Goal: Task Accomplishment & Management: Complete application form

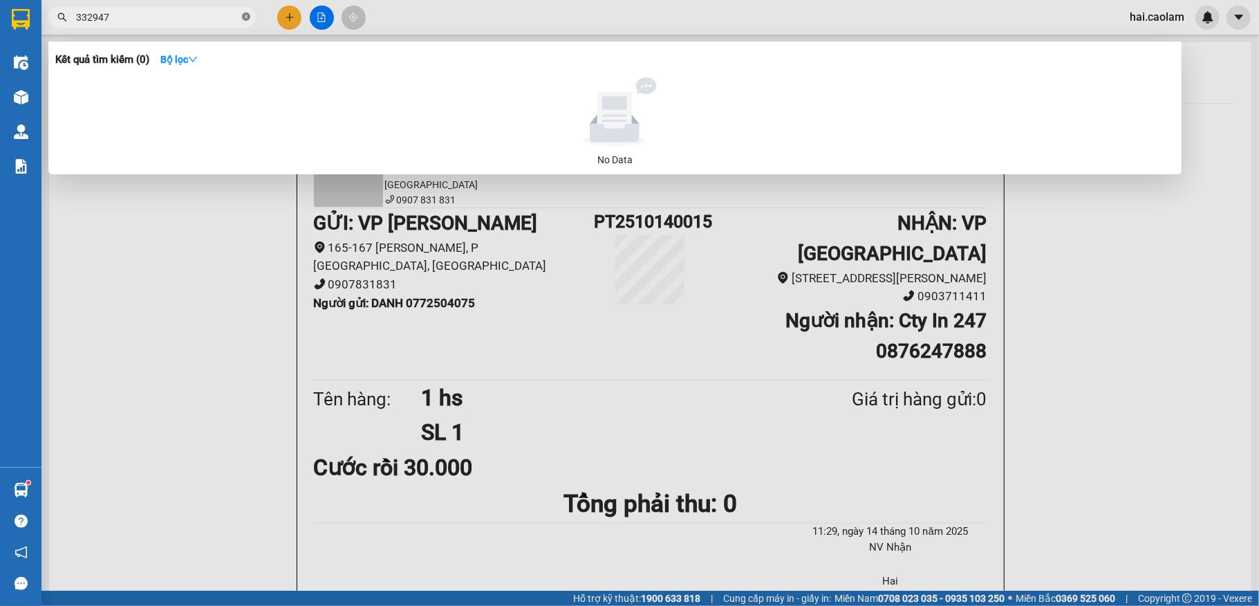
click at [243, 17] on icon "close-circle" at bounding box center [246, 16] width 8 height 8
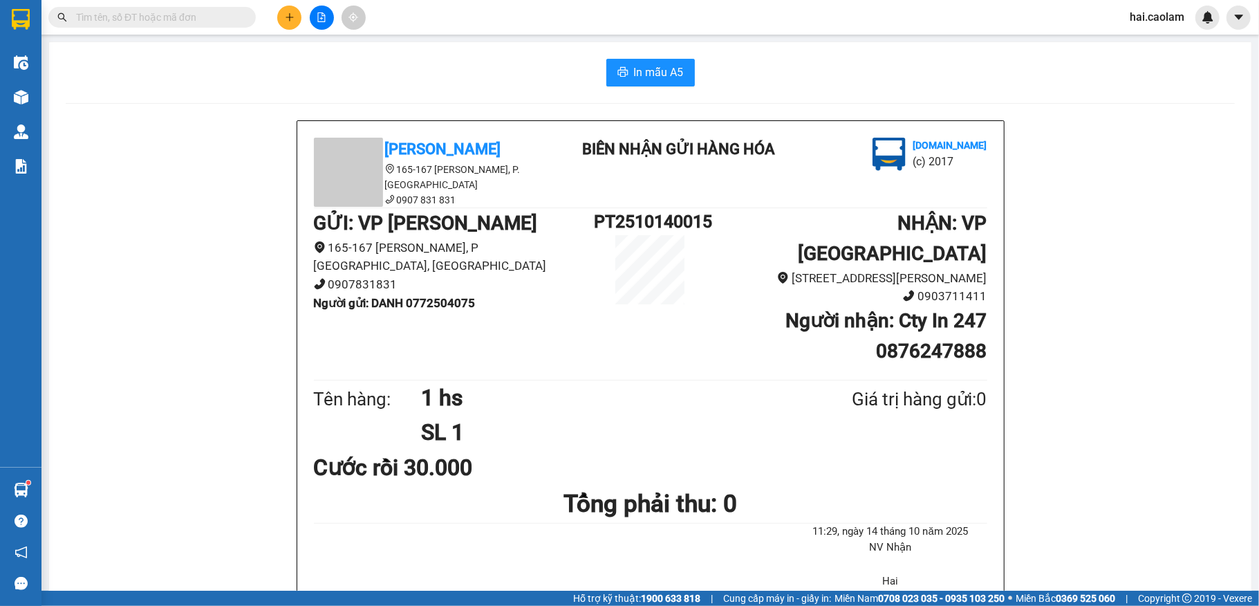
drag, startPoint x: 234, startPoint y: 14, endPoint x: 225, endPoint y: 10, distance: 9.3
click at [232, 12] on input "text" at bounding box center [157, 17] width 163 height 15
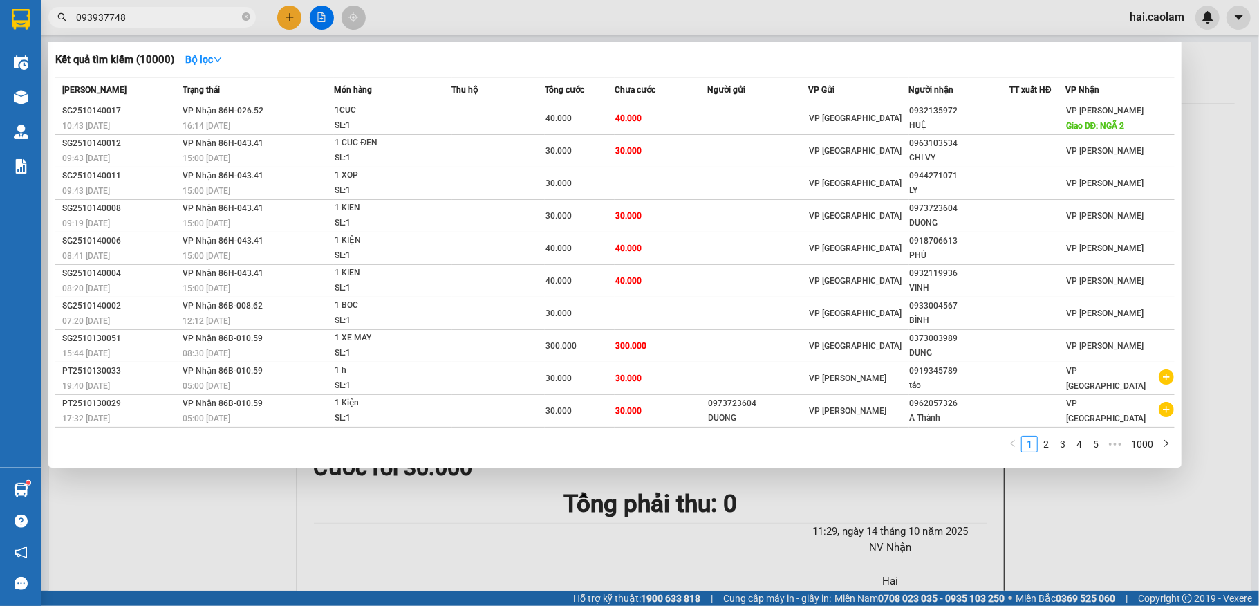
type input "0939377486"
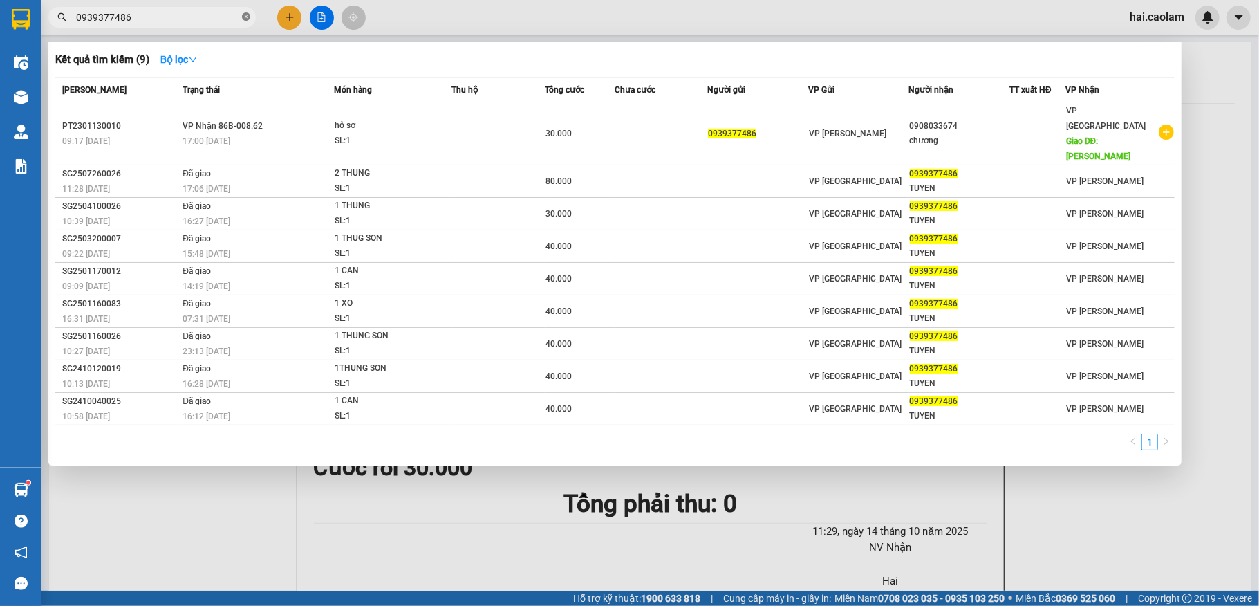
click at [246, 17] on icon "close-circle" at bounding box center [246, 16] width 8 height 8
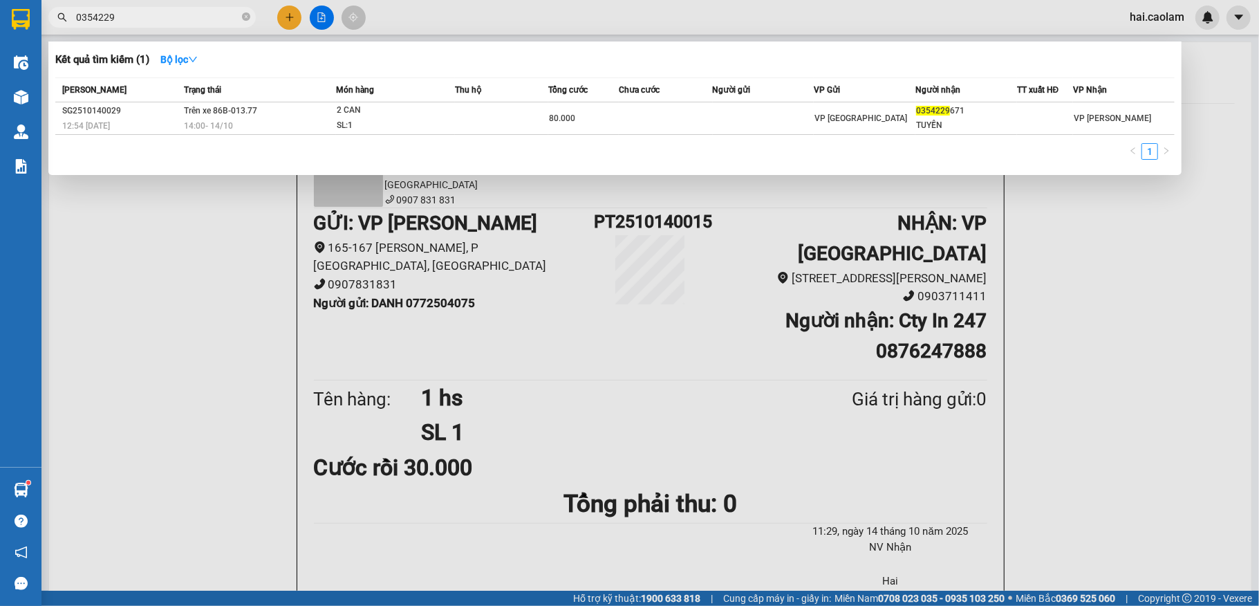
type input "0354229"
click at [247, 18] on icon "close-circle" at bounding box center [246, 16] width 8 height 8
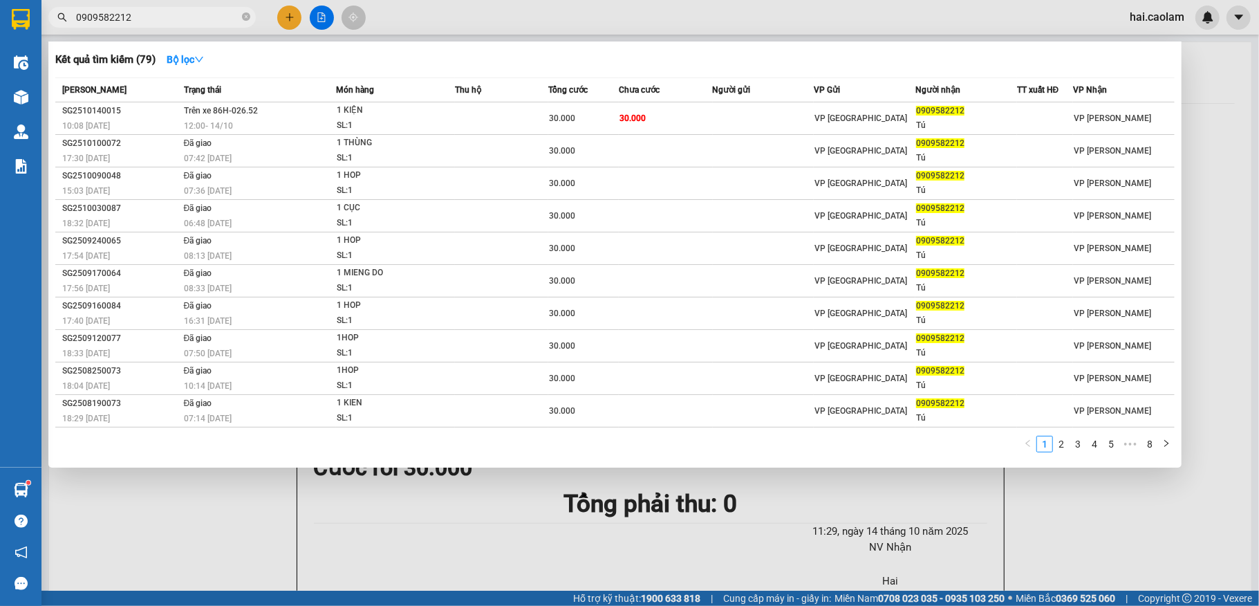
click at [166, 20] on input "0909582212" at bounding box center [157, 17] width 163 height 15
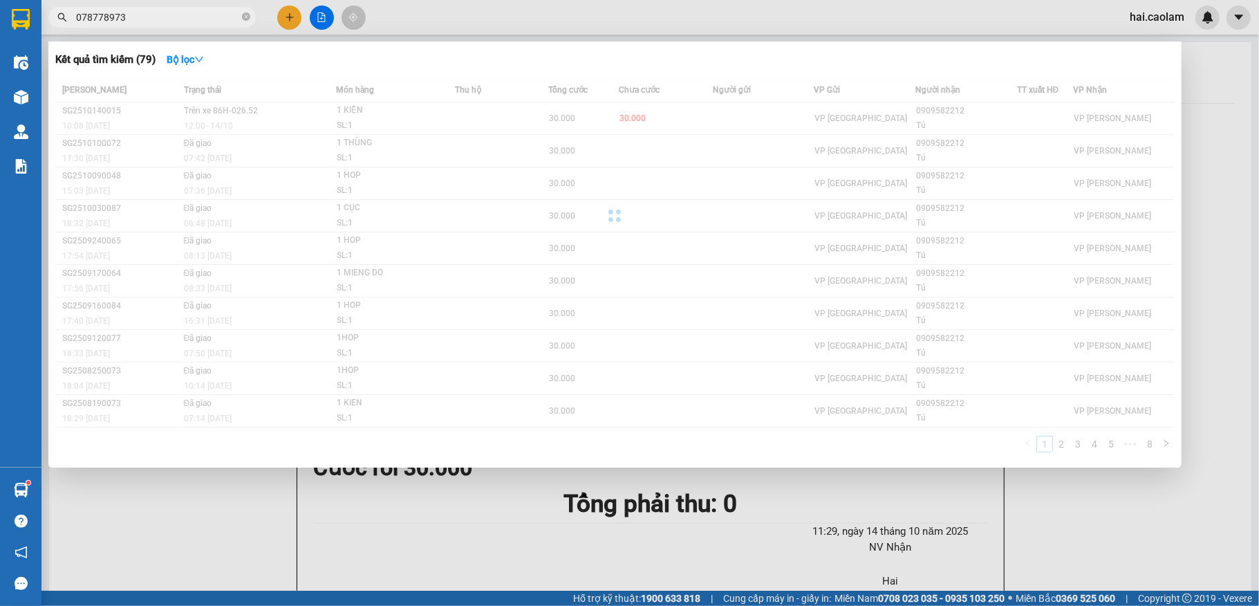
type input "0787789738"
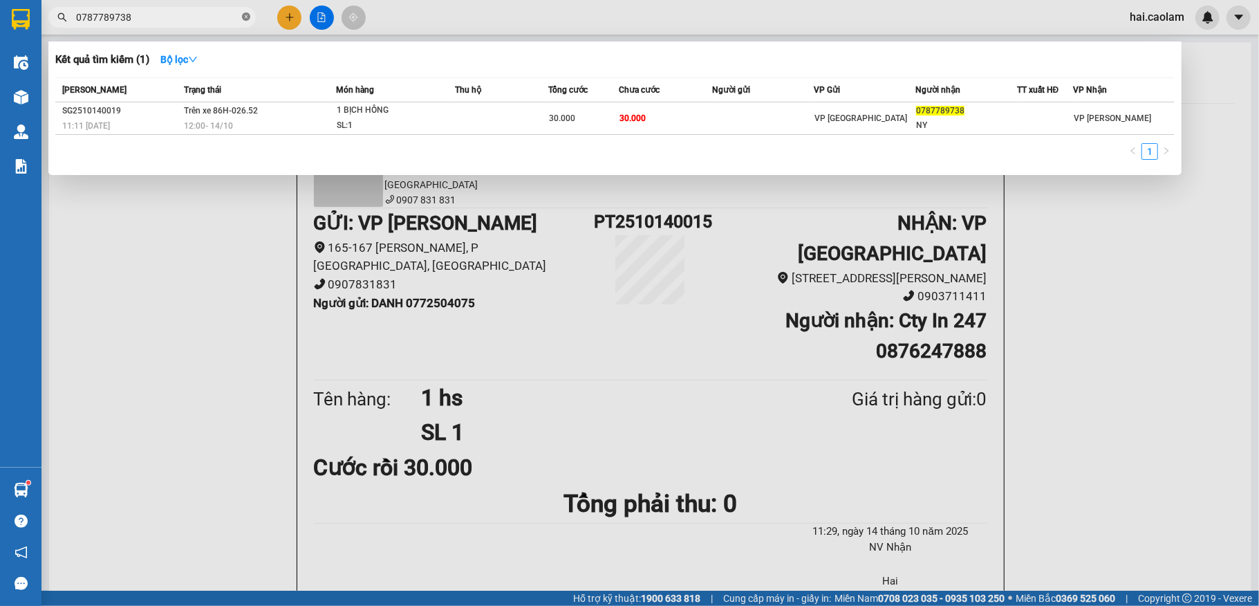
click at [250, 21] on icon "close-circle" at bounding box center [246, 16] width 8 height 8
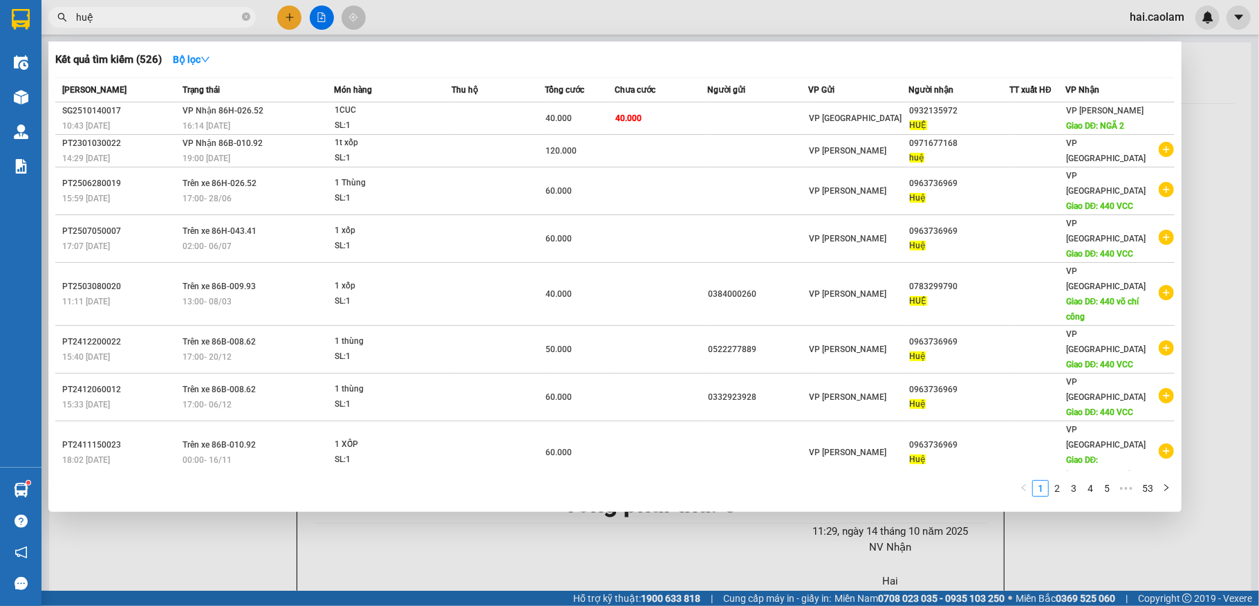
type input "huệ"
click at [245, 20] on icon "close-circle" at bounding box center [246, 16] width 8 height 8
type input "tâm"
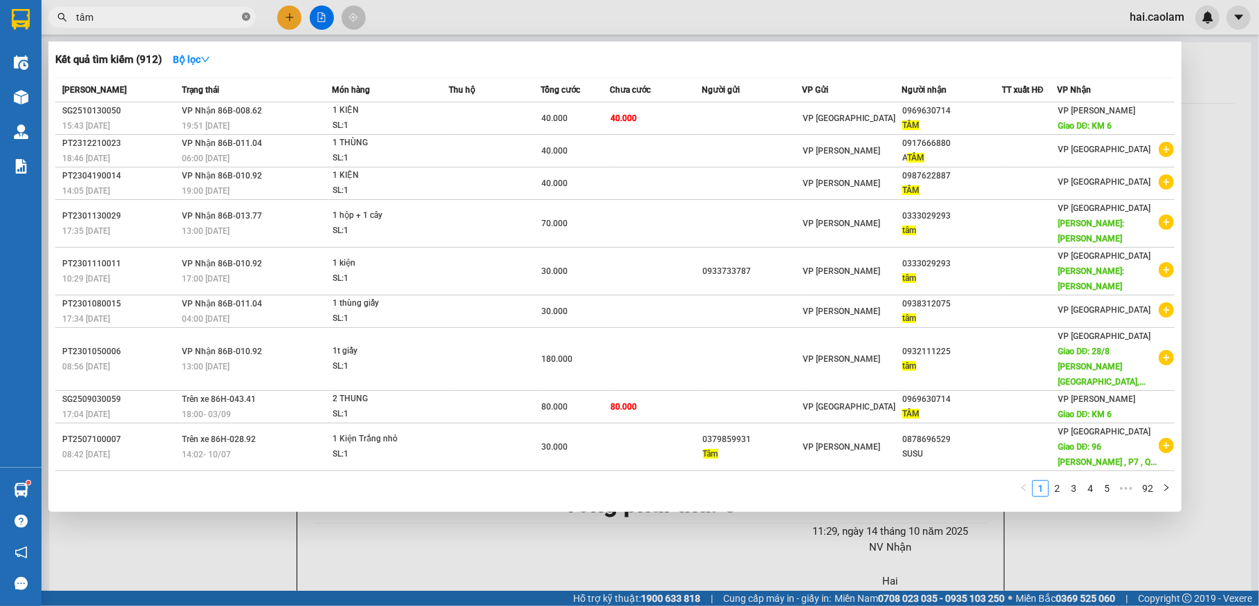
click at [247, 19] on icon "close-circle" at bounding box center [246, 16] width 8 height 8
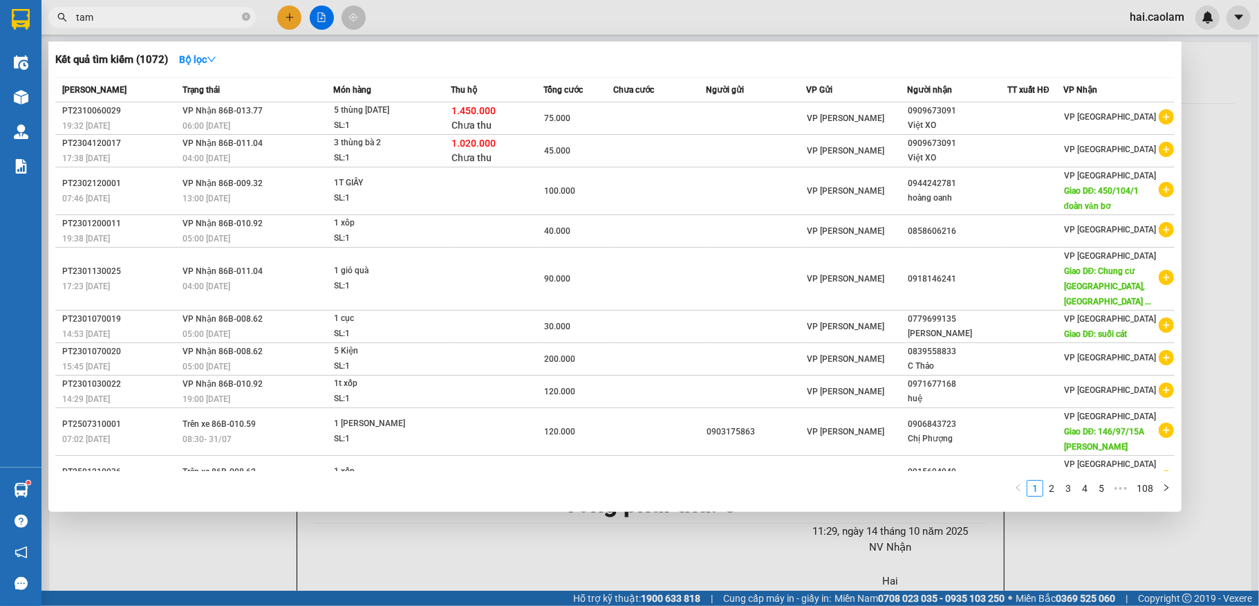
type input "tam"
click at [180, 21] on input "tam" at bounding box center [157, 17] width 163 height 15
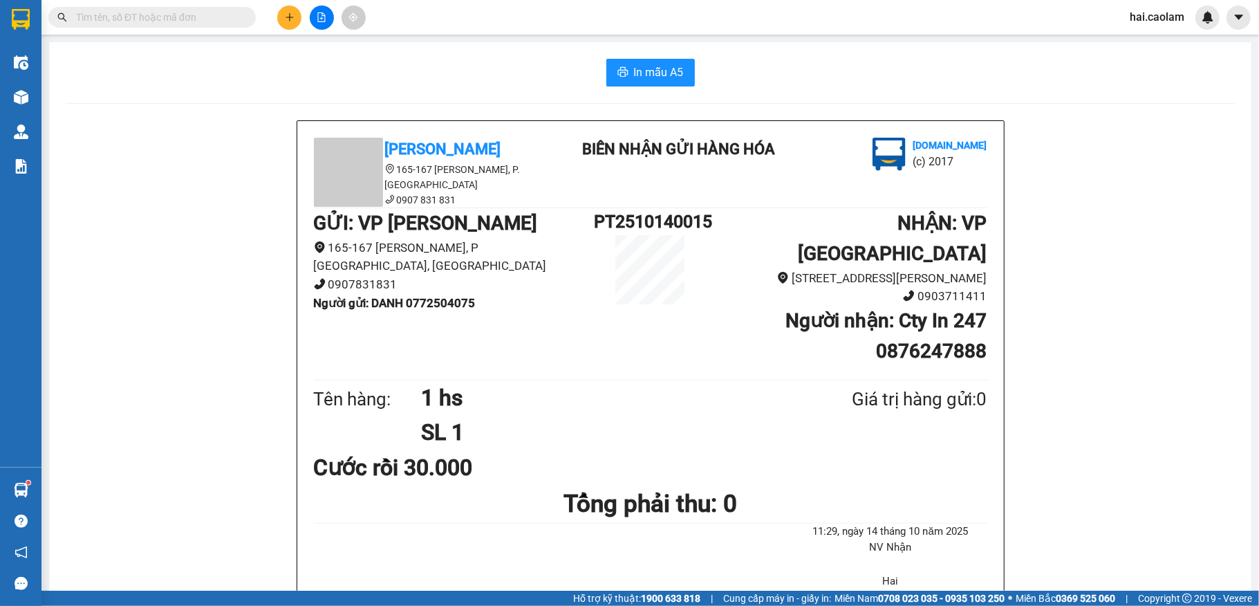
click at [288, 24] on button at bounding box center [289, 18] width 24 height 24
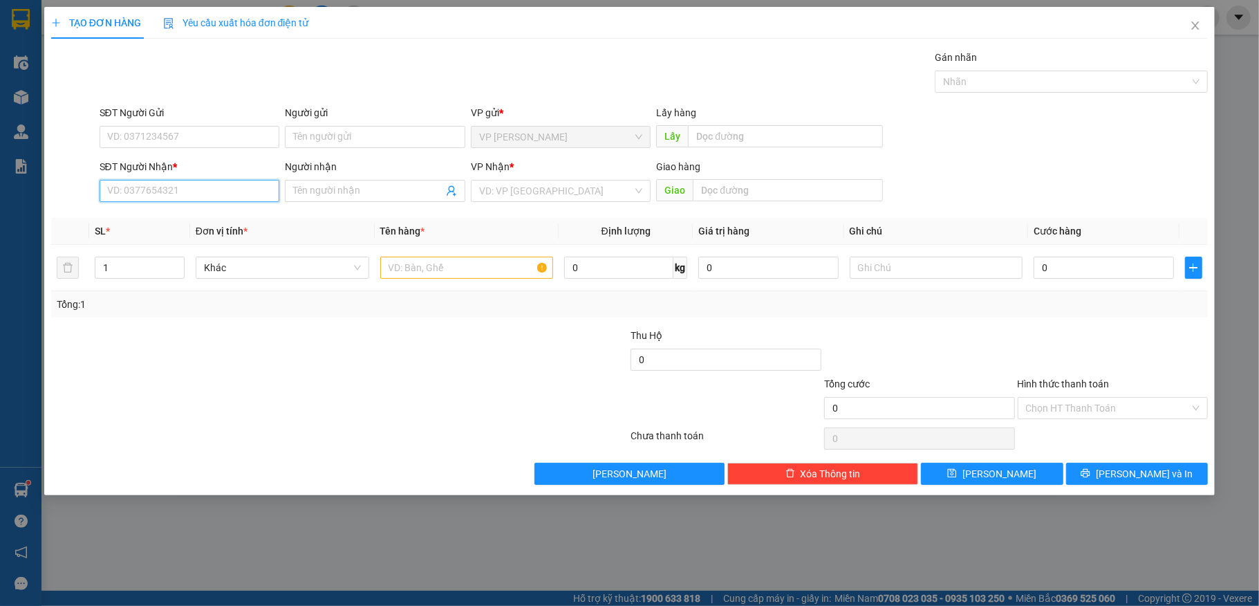
click at [200, 194] on input "SĐT Người Nhận *" at bounding box center [190, 191] width 180 height 22
type input "0768769786"
click at [333, 197] on input "Người nhận" at bounding box center [368, 190] width 150 height 15
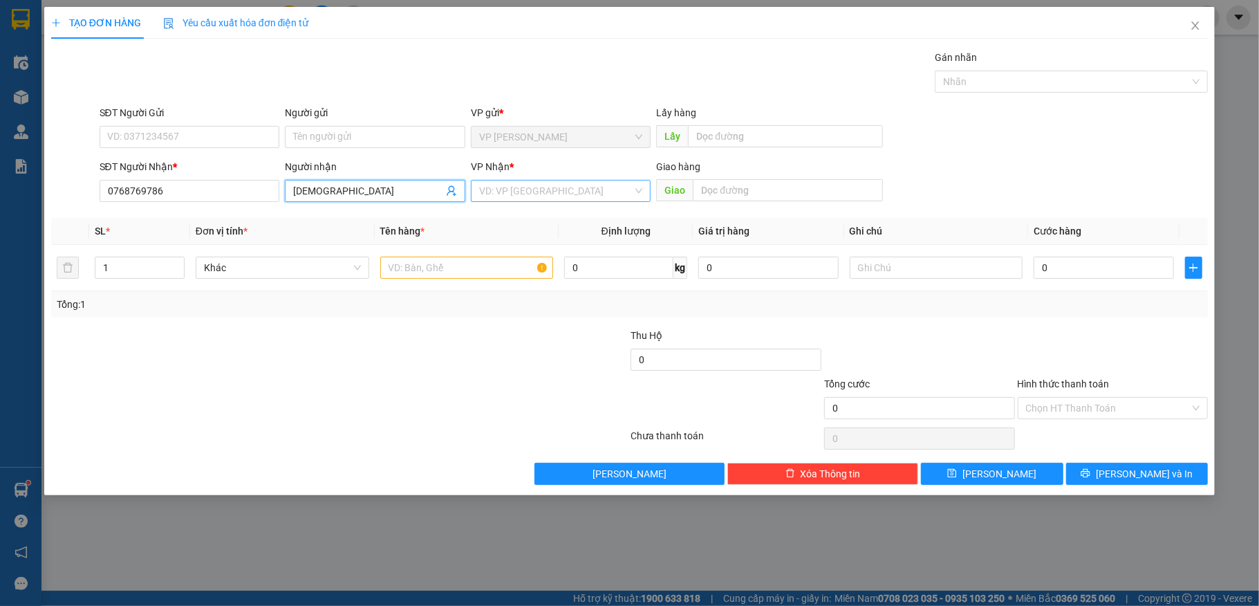
type input "[DEMOGRAPHIC_DATA]"
click at [598, 197] on input "search" at bounding box center [556, 190] width 154 height 21
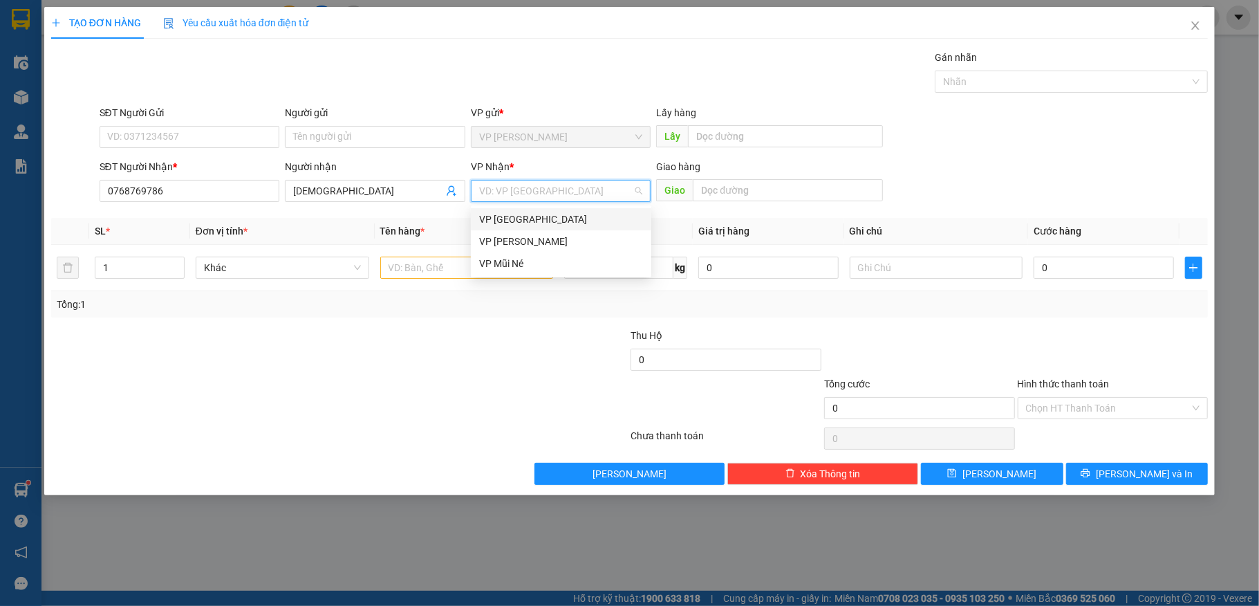
click at [543, 219] on div "VP [GEOGRAPHIC_DATA]" at bounding box center [561, 219] width 164 height 15
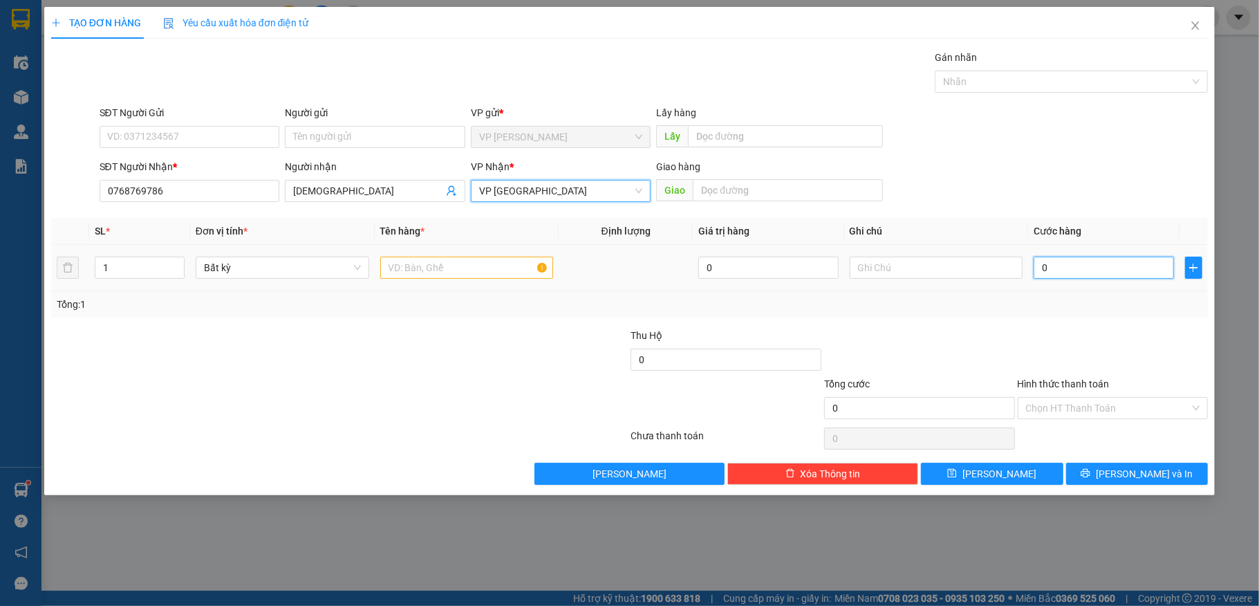
click at [1084, 272] on input "0" at bounding box center [1104, 268] width 140 height 22
type input "4"
type input "40"
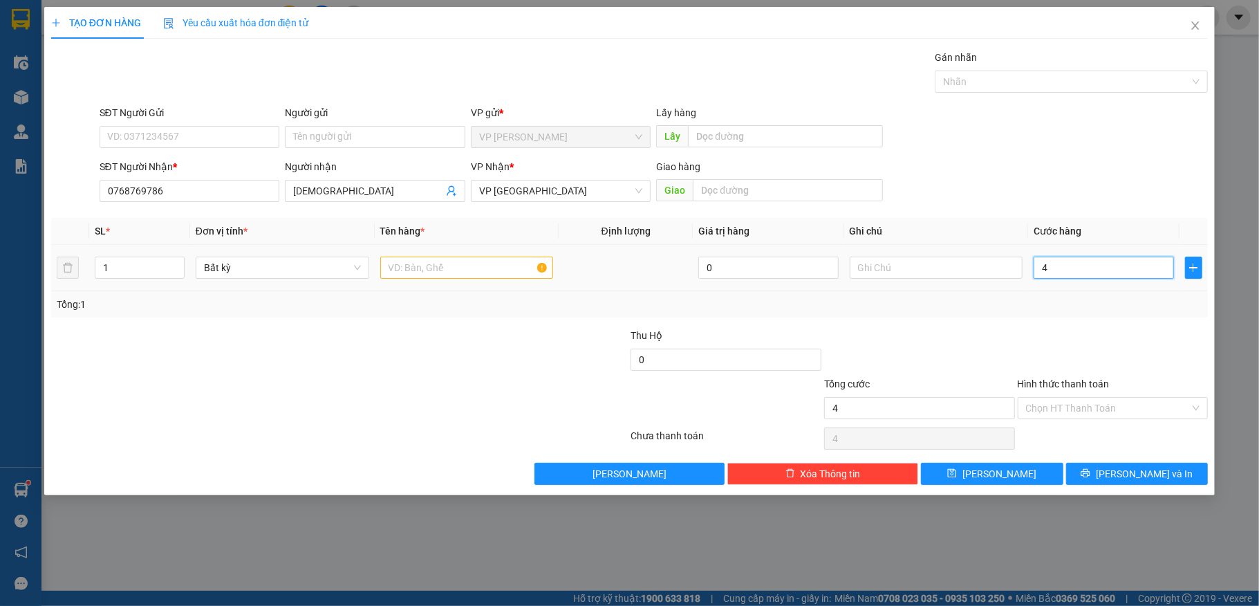
type input "40"
type input "40.000"
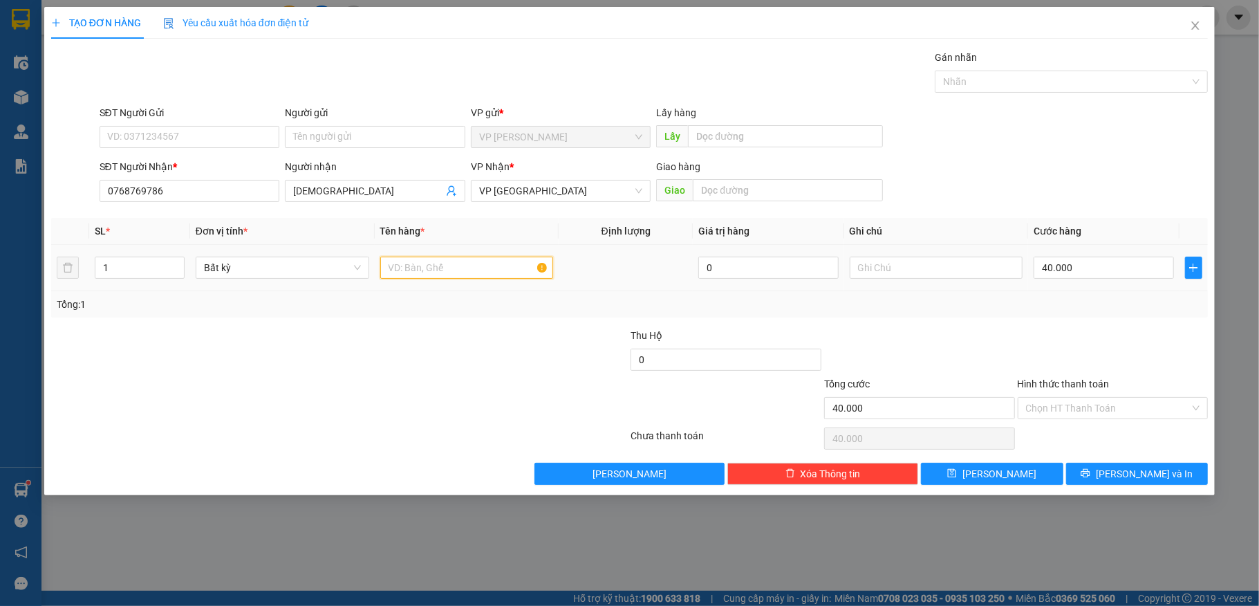
click at [446, 272] on input "text" at bounding box center [467, 268] width 174 height 22
type input "1 BAO ĐỎ"
click at [1128, 480] on span "[PERSON_NAME] và In" at bounding box center [1144, 473] width 97 height 15
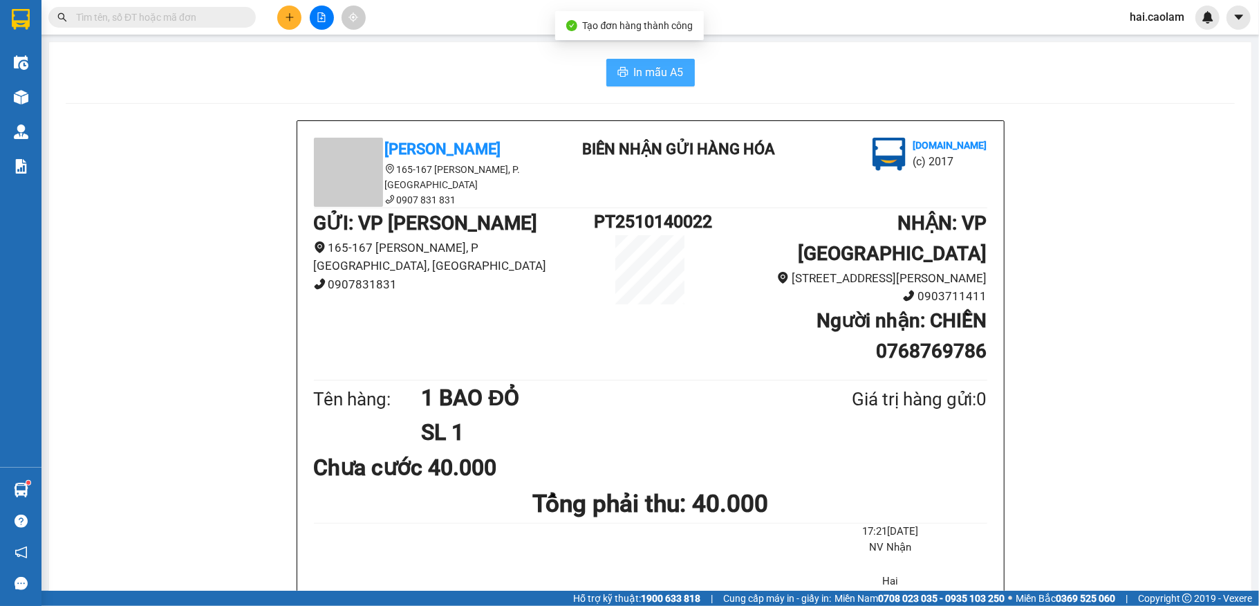
click at [626, 84] on button "In mẫu A5" at bounding box center [650, 73] width 89 height 28
click at [203, 17] on input "text" at bounding box center [157, 17] width 163 height 15
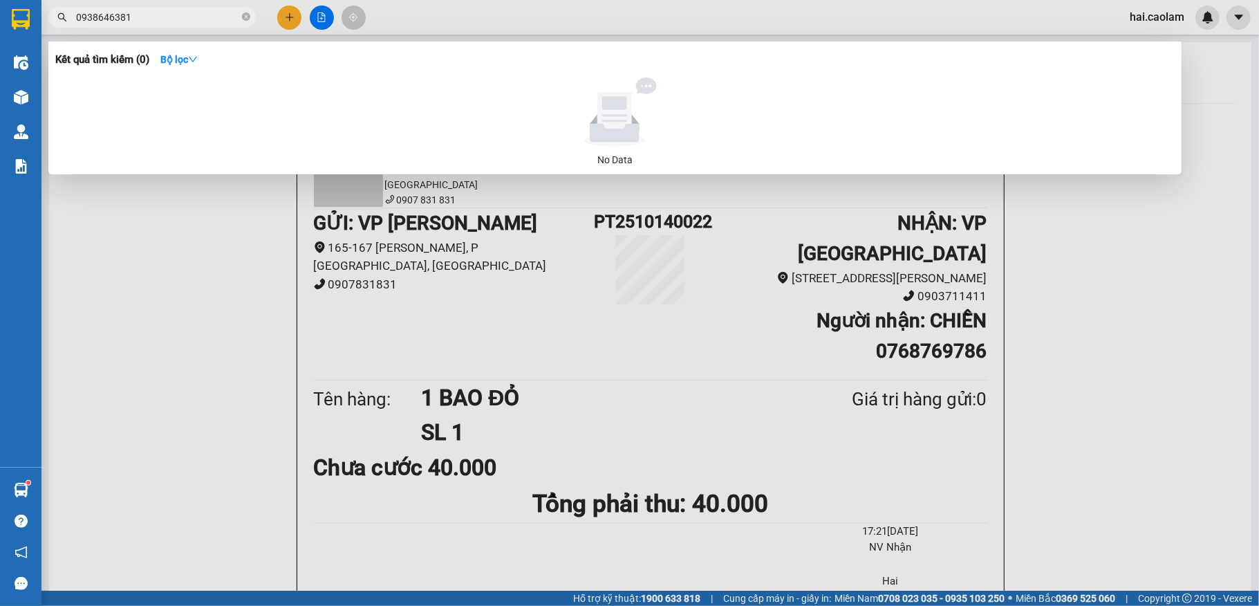
type input "0938646381"
